Goal: Task Accomplishment & Management: Complete application form

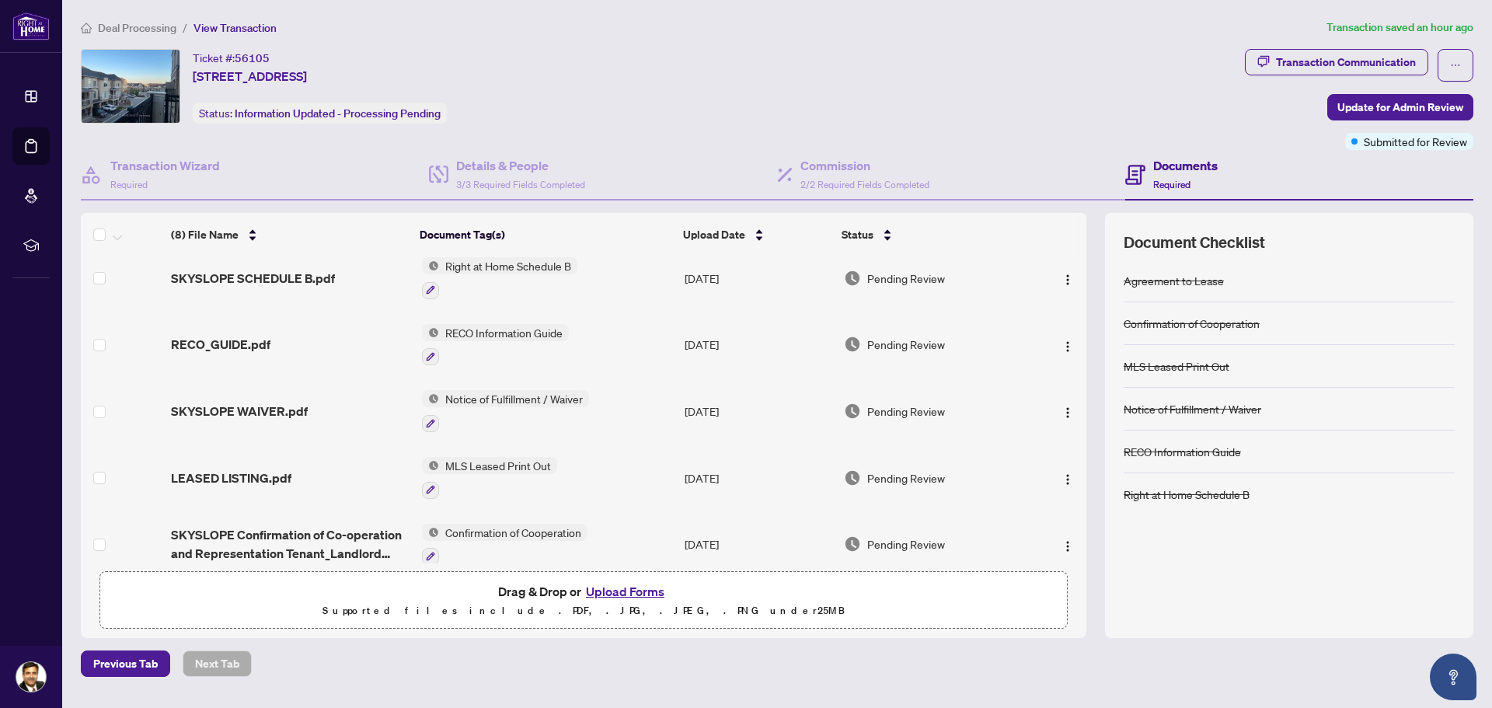
scroll to position [78, 0]
click at [629, 591] on button "Upload Forms" at bounding box center [625, 591] width 88 height 20
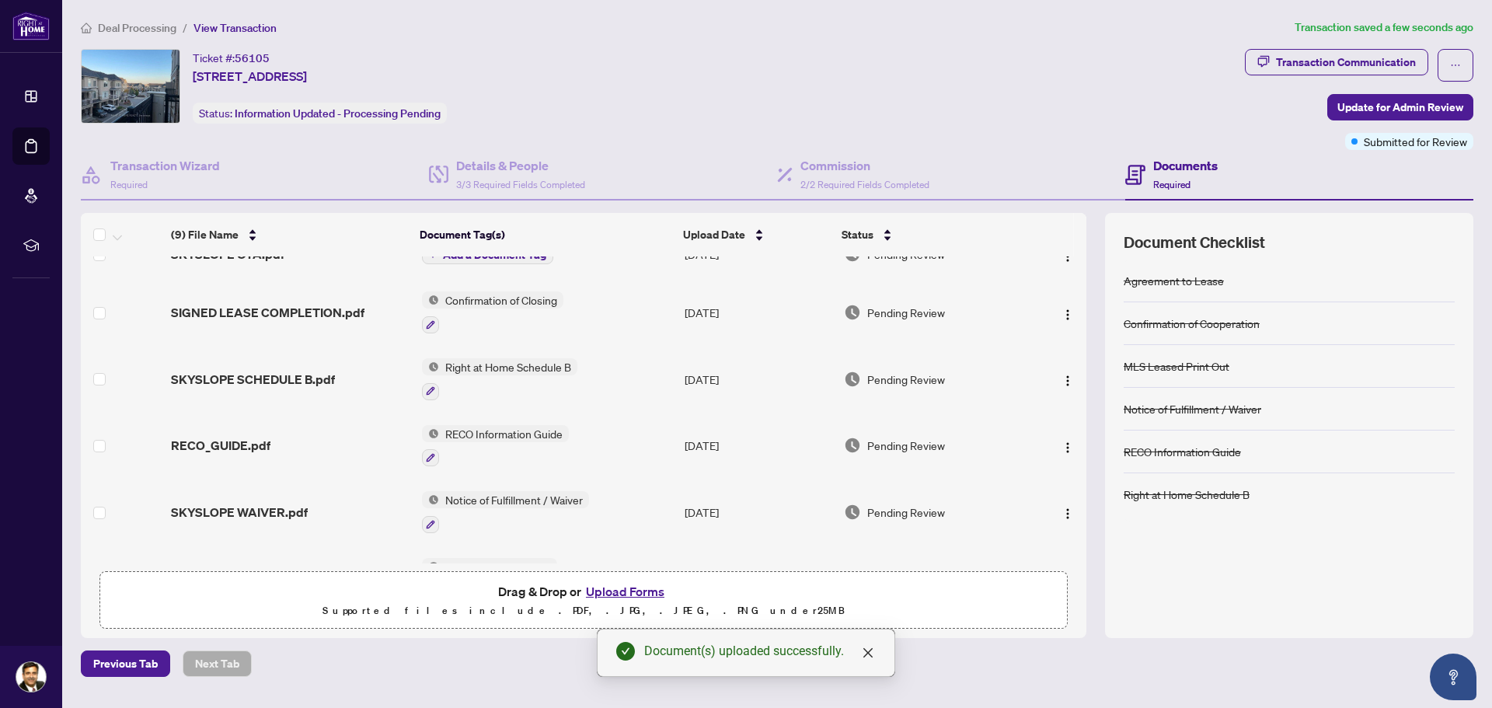
scroll to position [0, 0]
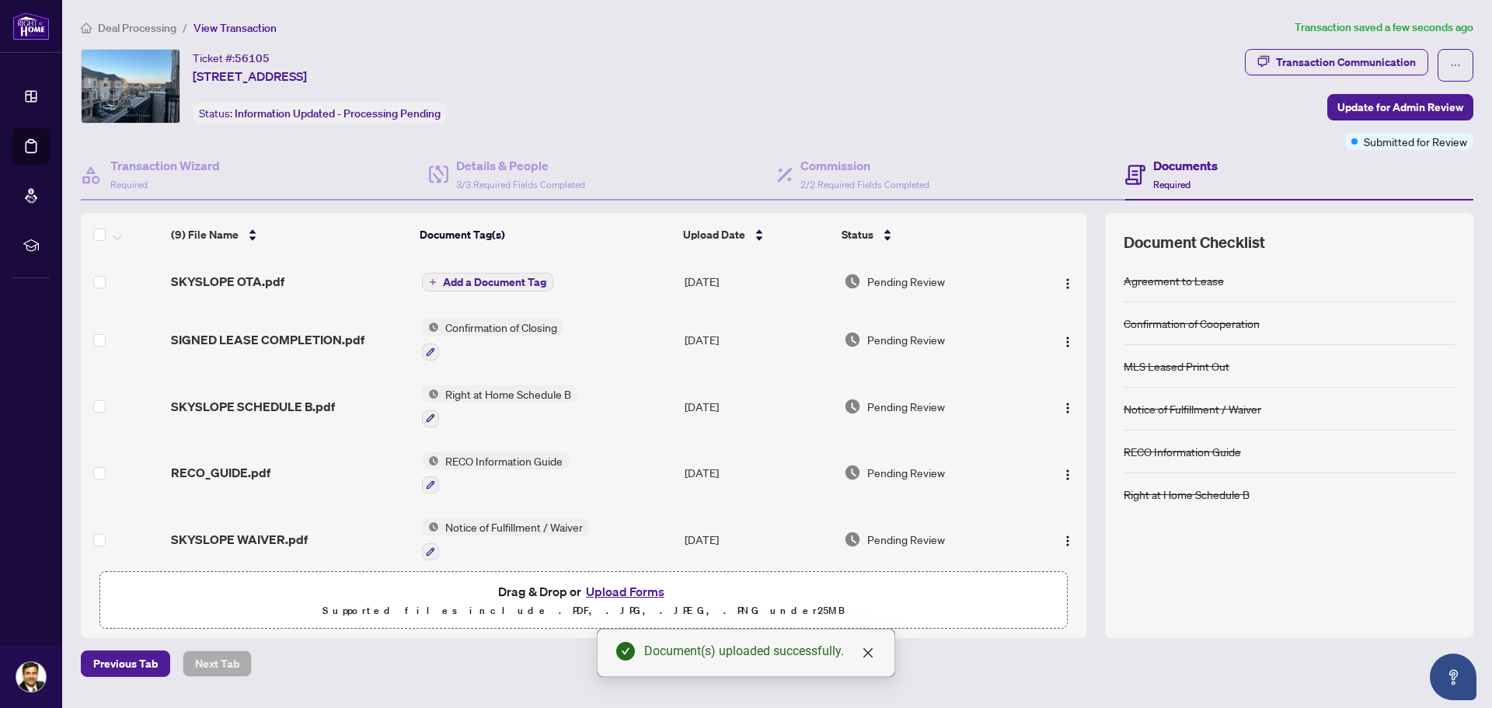
click at [507, 277] on span "Add a Document Tag" at bounding box center [494, 282] width 103 height 11
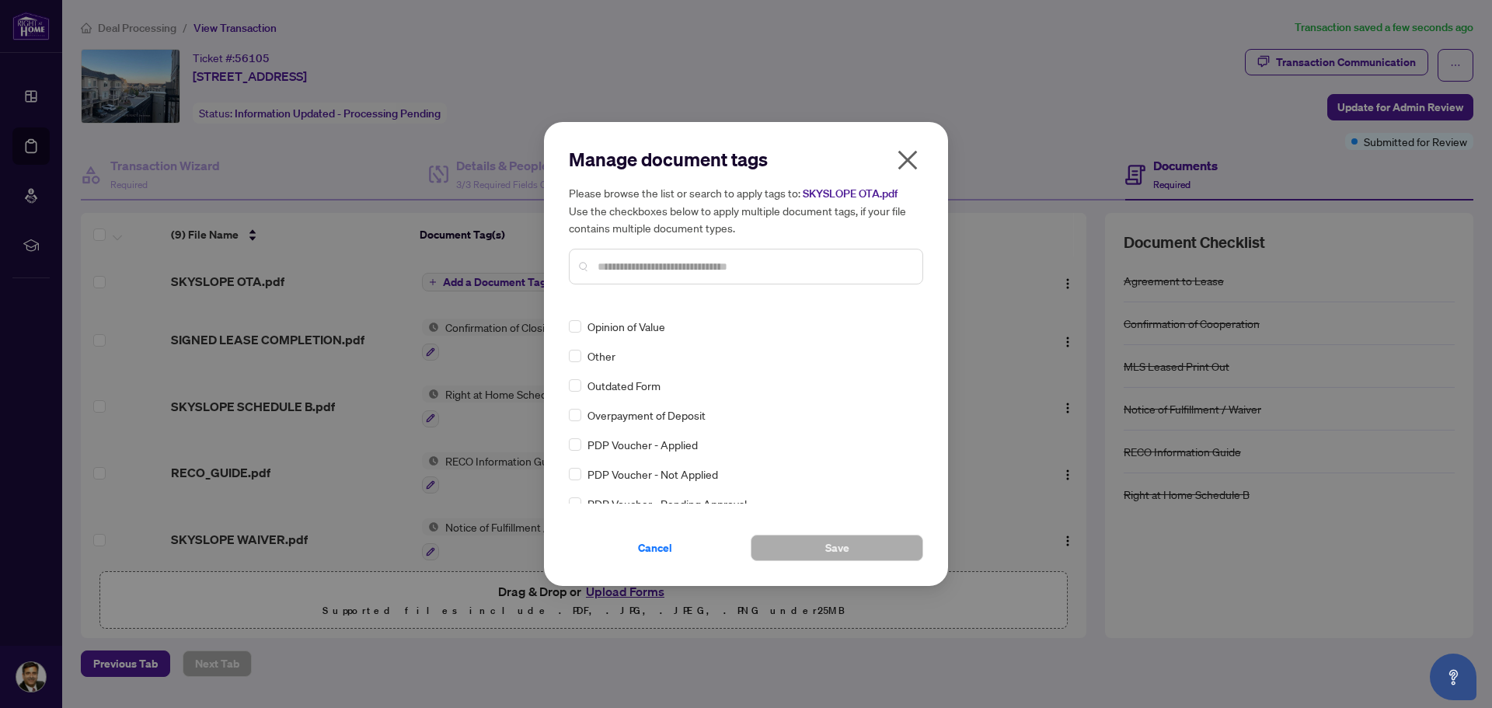
scroll to position [2486, 0]
click at [688, 270] on input "text" at bounding box center [754, 266] width 312 height 17
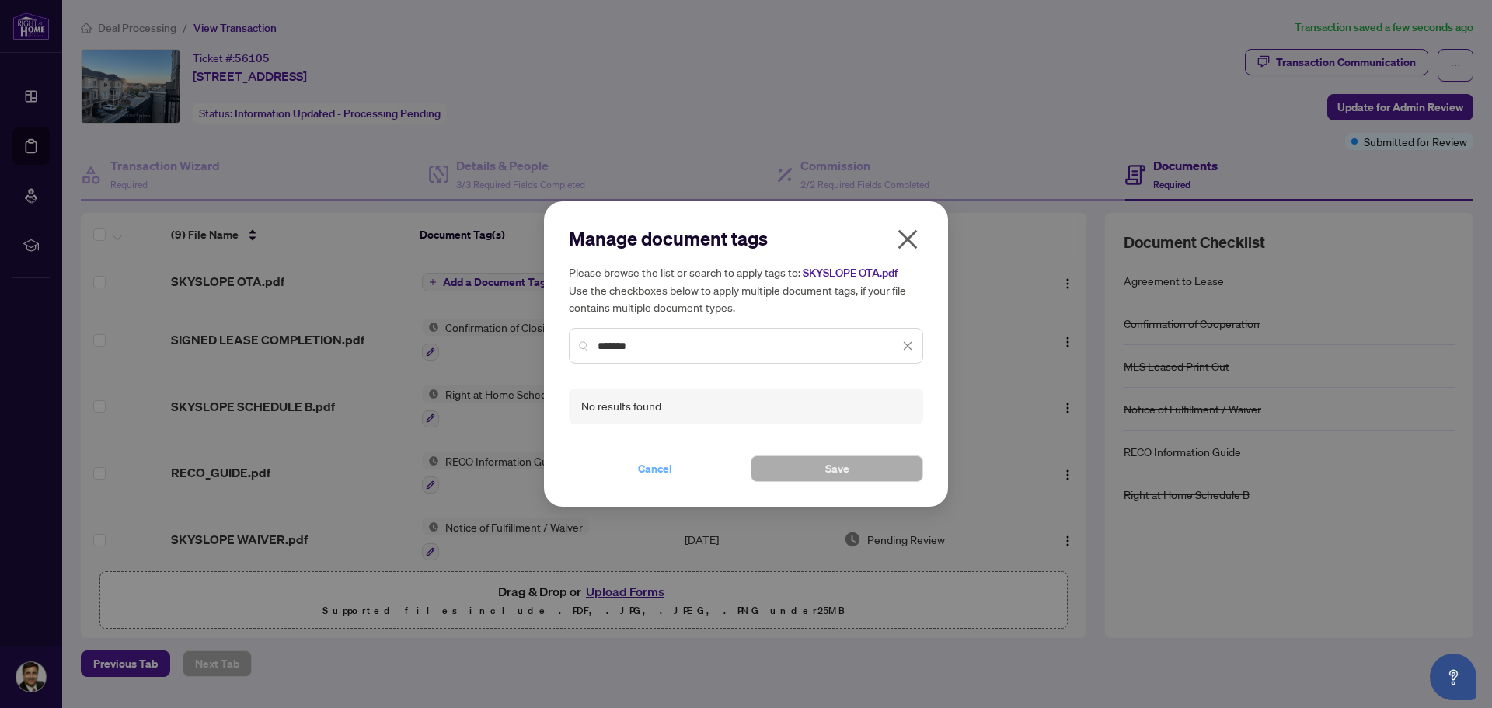
type input "*******"
click at [656, 466] on span "Cancel" at bounding box center [655, 468] width 34 height 25
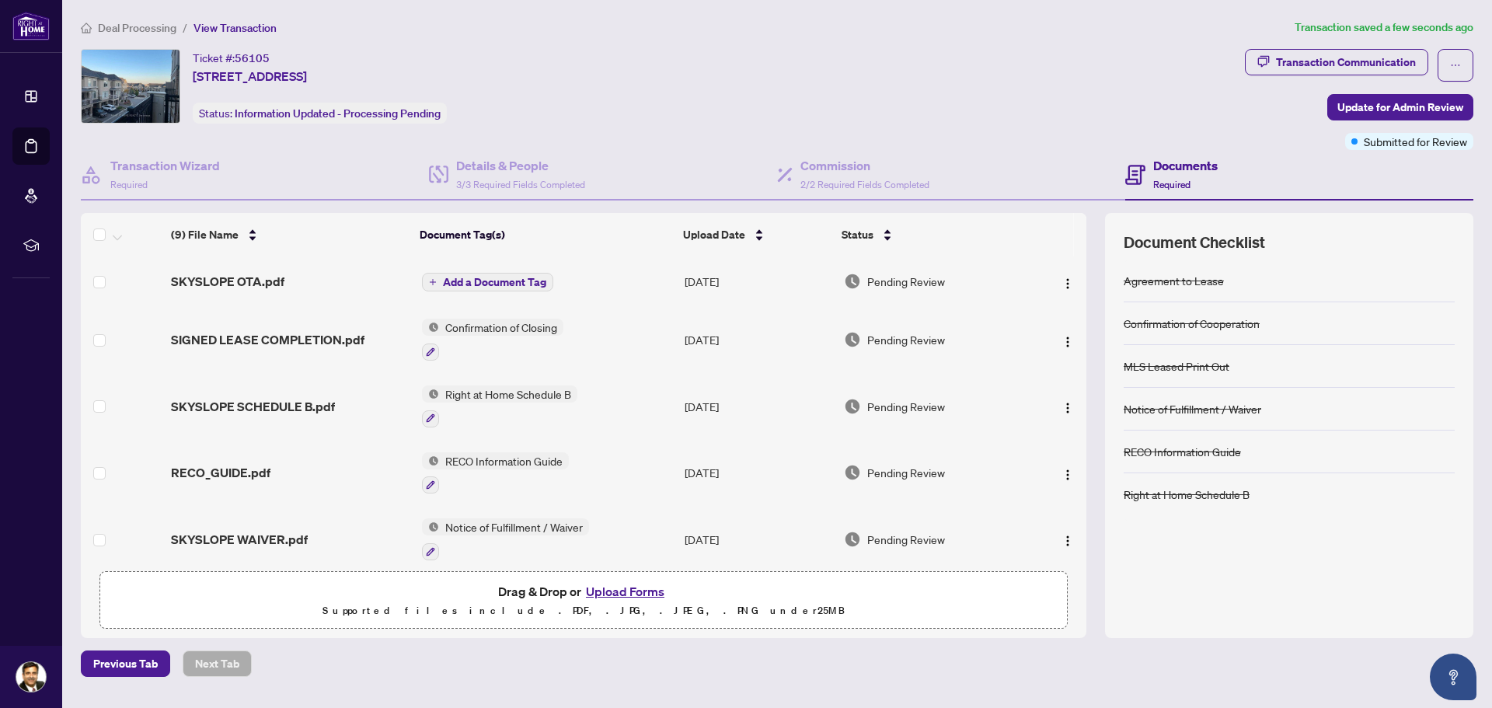
click at [538, 286] on span "Add a Document Tag" at bounding box center [494, 282] width 103 height 11
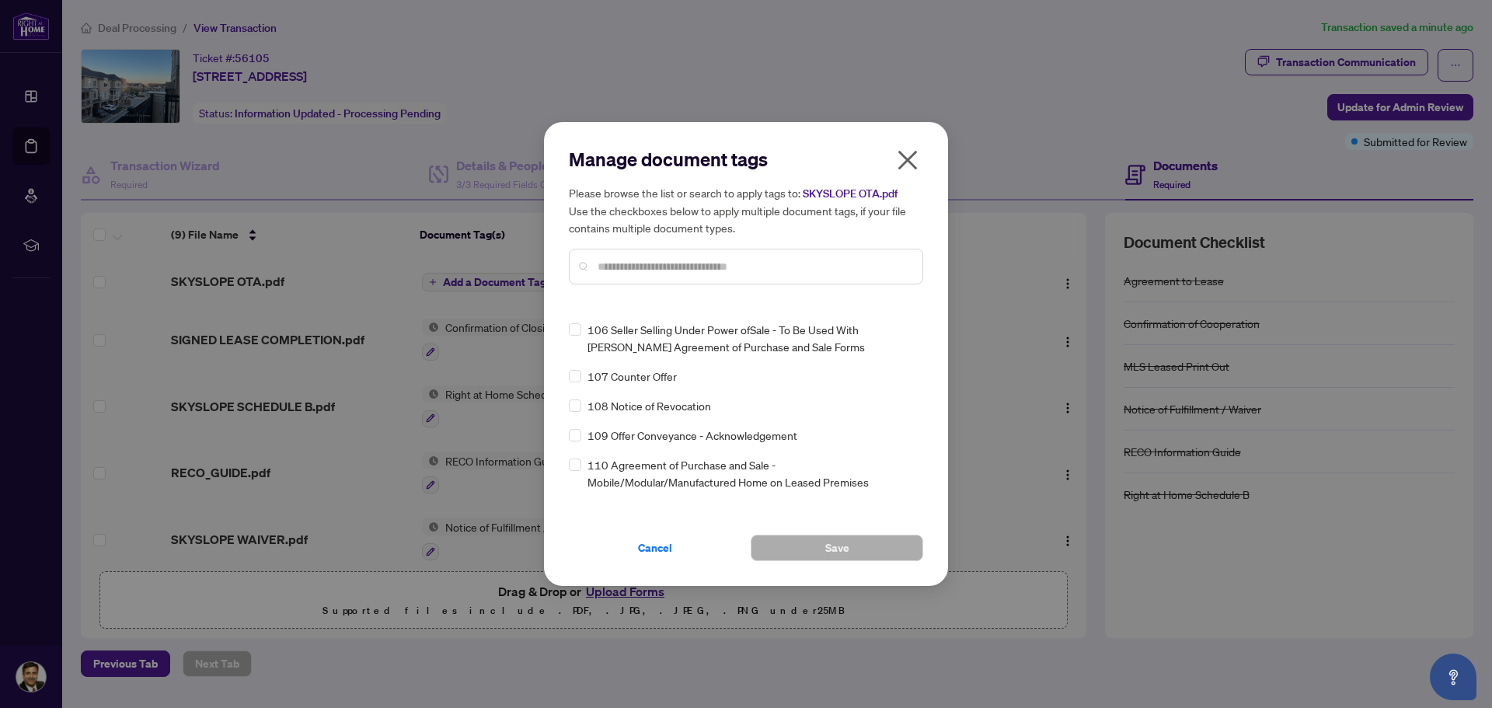
scroll to position [4041, 0]
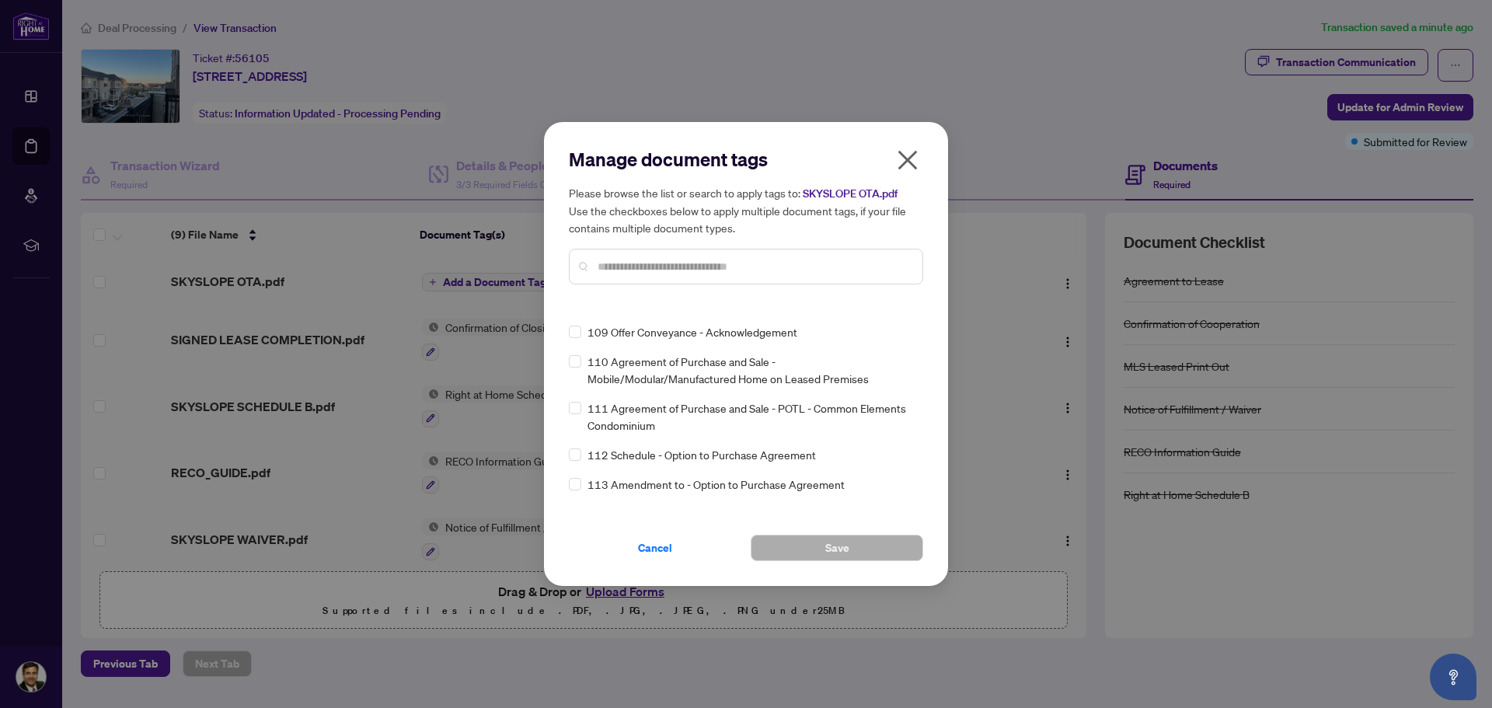
click at [654, 546] on span "Cancel" at bounding box center [655, 547] width 34 height 25
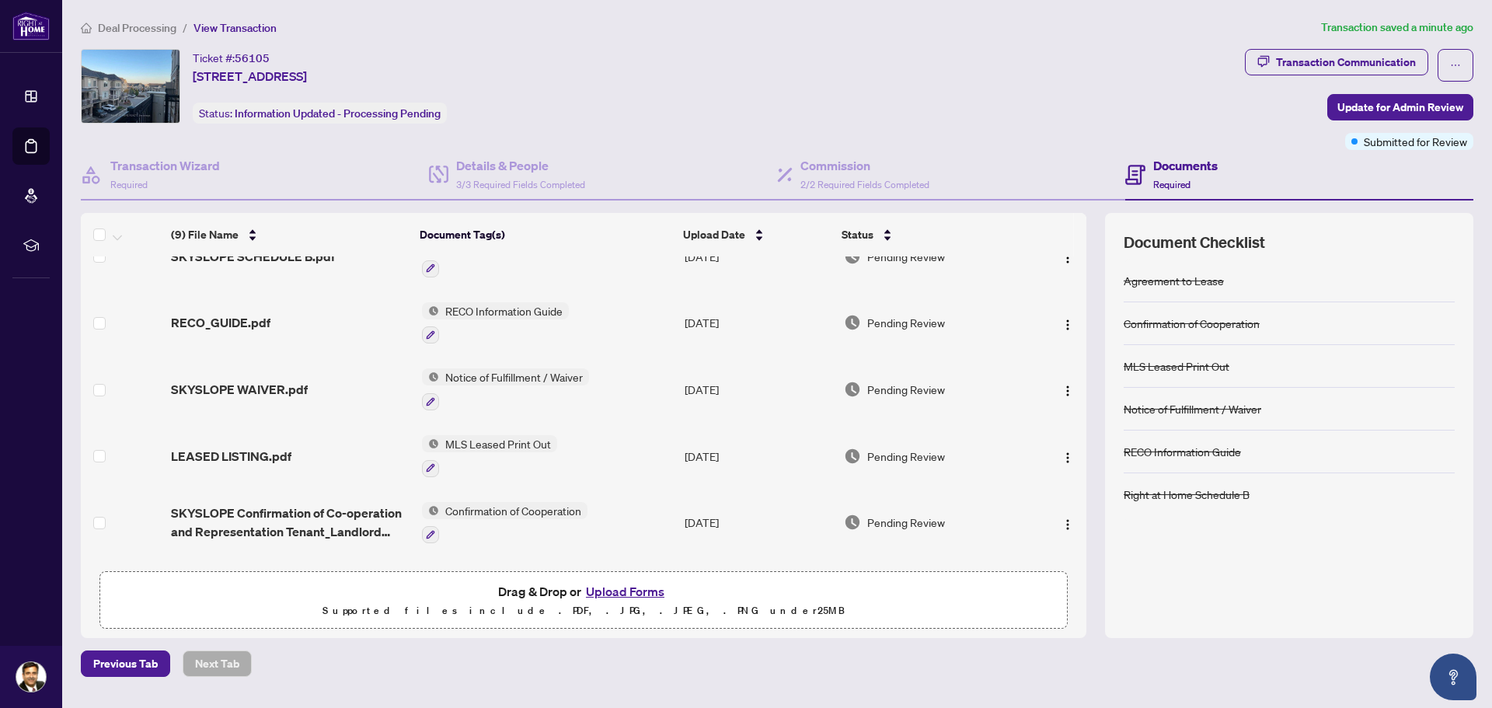
scroll to position [155, 0]
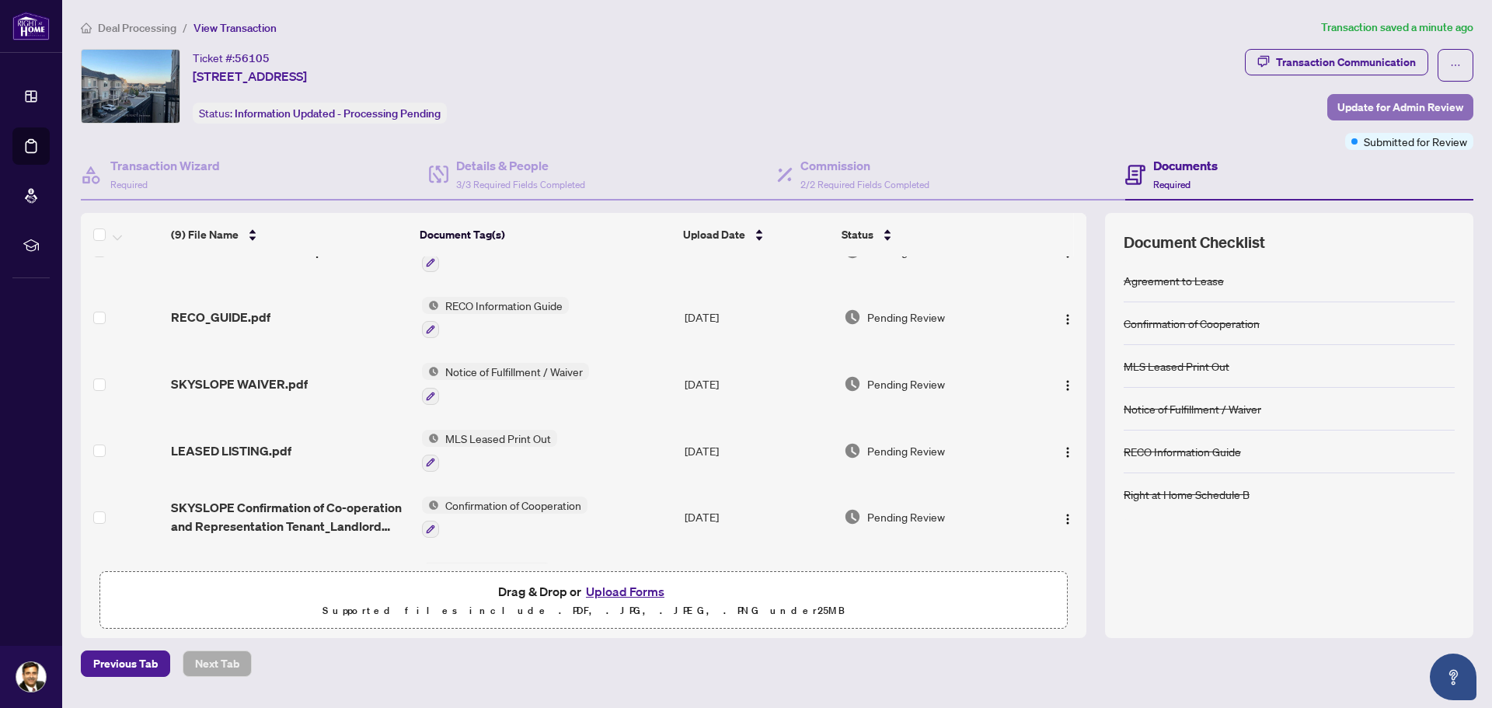
click at [1340, 105] on span "Update for Admin Review" at bounding box center [1400, 107] width 126 height 25
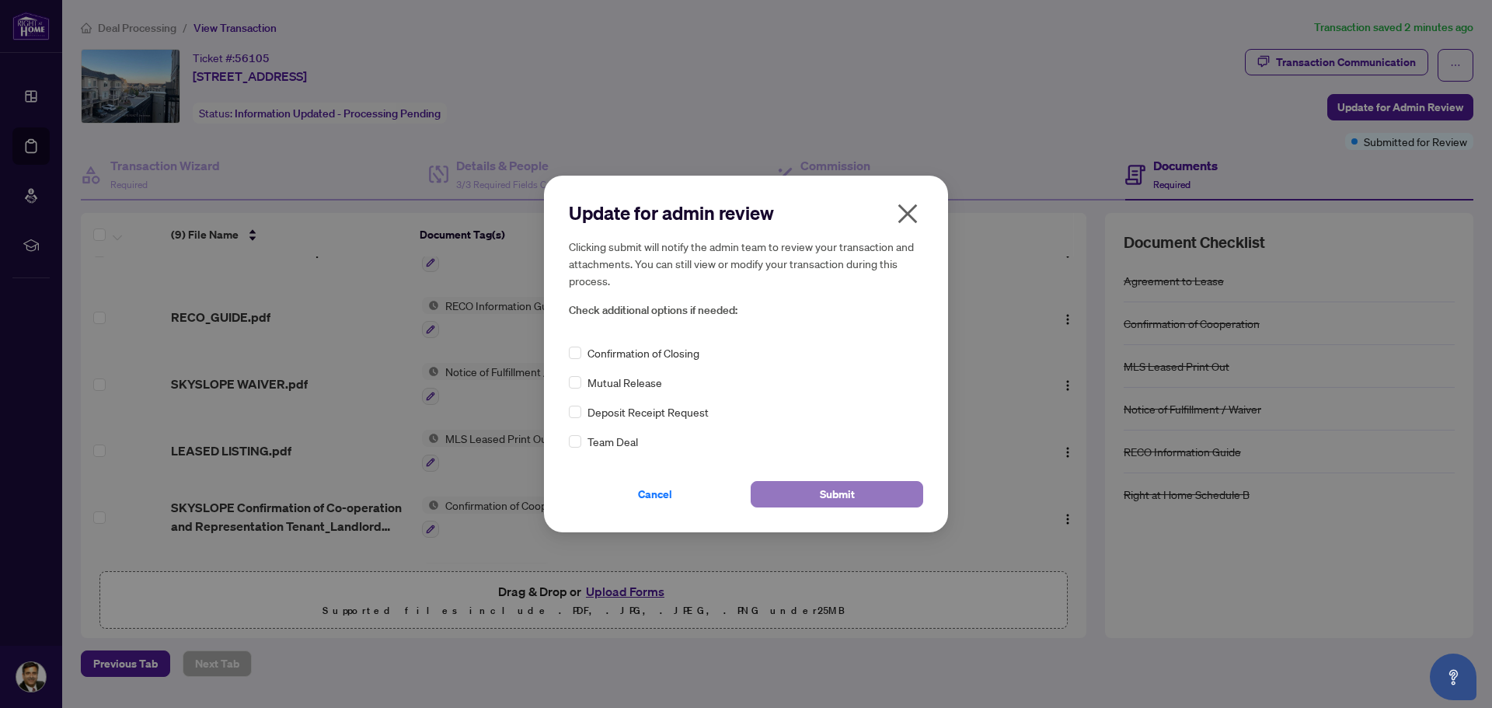
click at [817, 498] on button "Submit" at bounding box center [837, 494] width 172 height 26
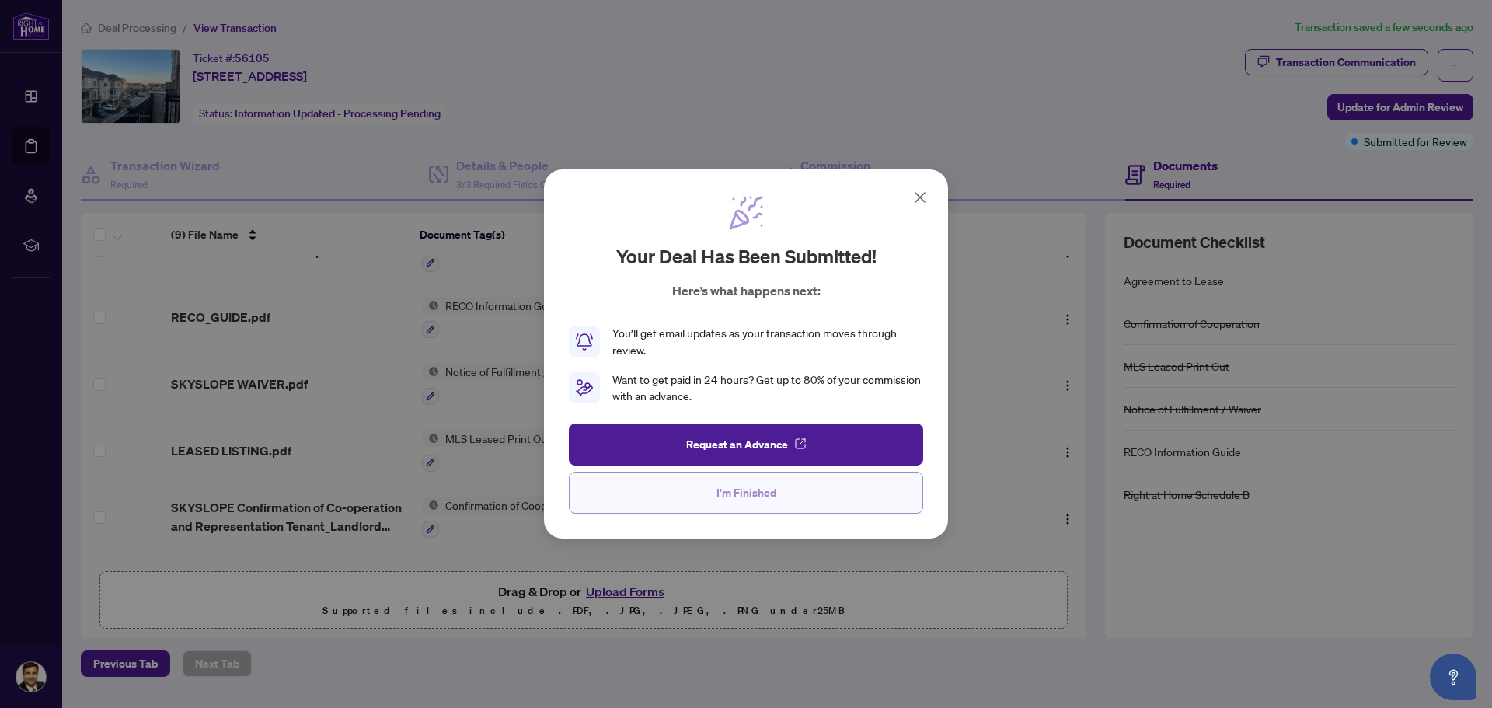
click at [811, 472] on button "I'm Finished" at bounding box center [746, 493] width 354 height 42
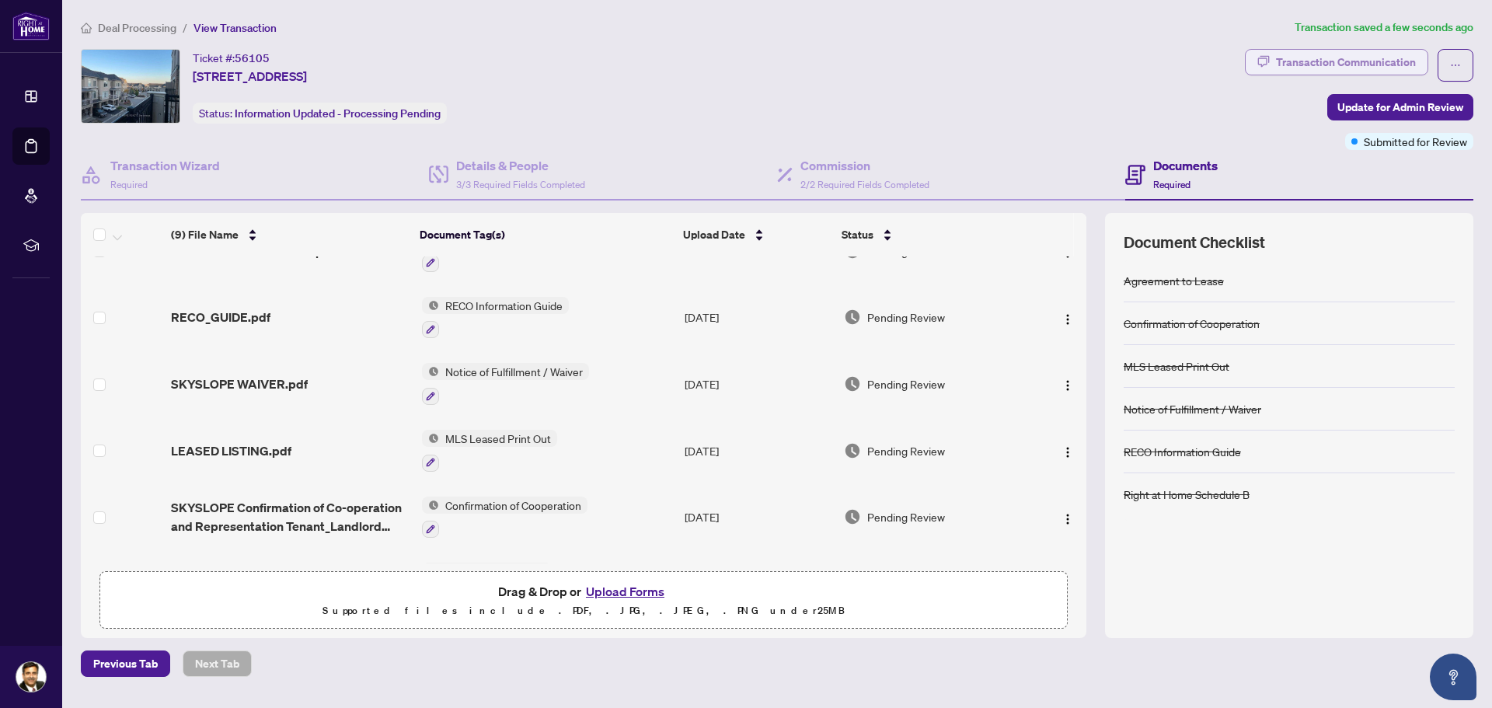
click at [1339, 60] on div "Transaction Communication" at bounding box center [1346, 62] width 140 height 25
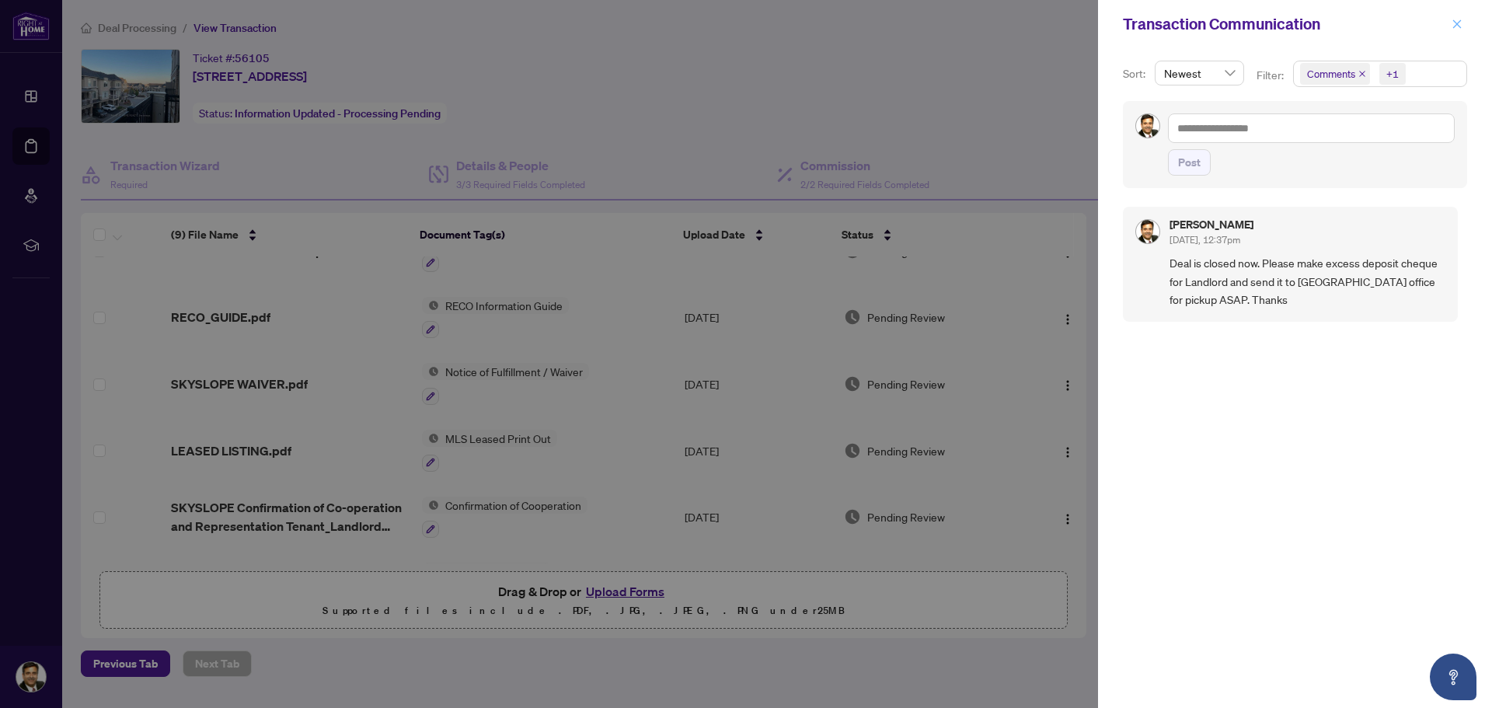
click at [1460, 24] on icon "close" at bounding box center [1456, 24] width 11 height 11
